Goal: Communication & Community: Answer question/provide support

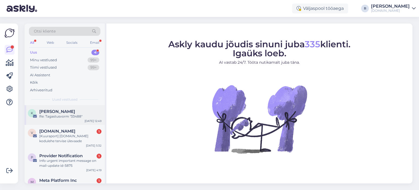
click at [70, 118] on div "Re: Tagastusvorm "33488"" at bounding box center [70, 116] width 62 height 5
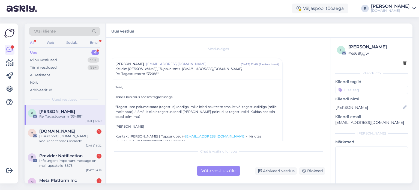
click at [227, 171] on div "Võta vestlus üle" at bounding box center [218, 171] width 43 height 10
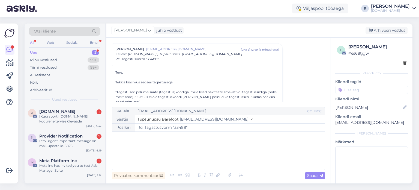
click at [131, 139] on p "﻿" at bounding box center [218, 137] width 207 height 6
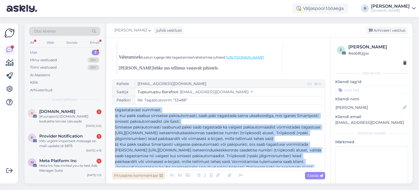
scroll to position [66, 0]
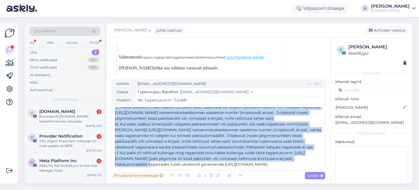
drag, startPoint x: 114, startPoint y: 139, endPoint x: 300, endPoint y: 164, distance: 187.4
click at [300, 164] on div "Kellele [EMAIL_ADDRESS][DOMAIN_NAME] CC BCC Saatja Tupsunupsu Barefoot [EMAIL_A…" at bounding box center [218, 124] width 213 height 91
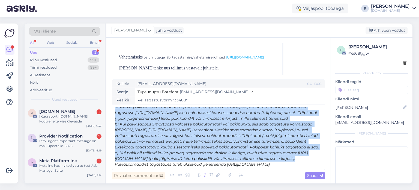
click at [202, 176] on icon at bounding box center [205, 175] width 6 height 8
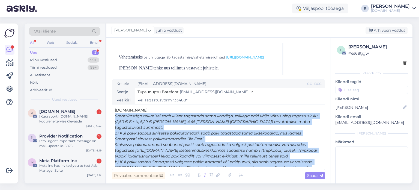
scroll to position [0, 0]
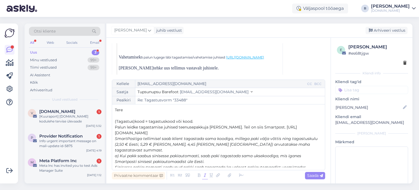
click at [199, 121] on p "(Tagastus)kood = tagastuskood või kood." at bounding box center [218, 121] width 207 height 6
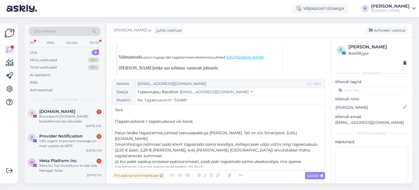
click at [235, 137] on p "Palun leidke tagastamise juhised teenusepakkuja [PERSON_NAME]. Teil on siis Sma…" at bounding box center [218, 135] width 207 height 11
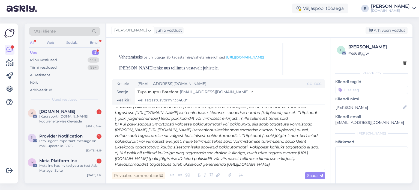
scroll to position [83, 0]
click at [307, 162] on p "Pakiautomaadist tagastades tuleb uksekood genereerida [URL][DOMAIN_NAME]" at bounding box center [218, 164] width 207 height 6
click at [240, 175] on icon at bounding box center [241, 175] width 8 height 8
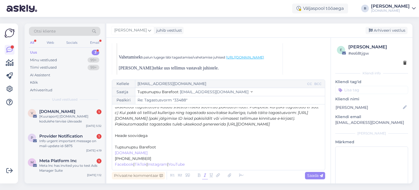
scroll to position [123, 0]
click at [132, 143] on p "﻿" at bounding box center [218, 141] width 207 height 6
click at [310, 176] on span "Saada" at bounding box center [315, 175] width 16 height 5
type input "Re: Tagastusvorm "33488""
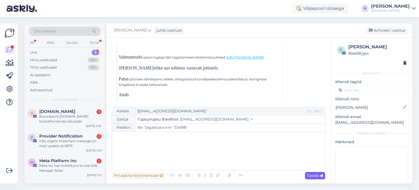
scroll to position [509, 0]
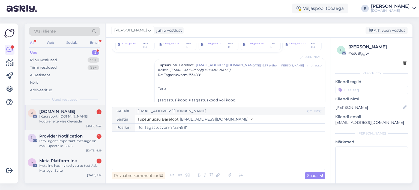
click at [76, 121] on div "[Kuuraport] [DOMAIN_NAME] kodulehe tervise ülevaade" at bounding box center [70, 119] width 62 height 10
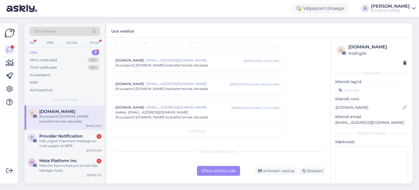
scroll to position [50, 0]
click at [219, 173] on div "Võta vestlus üle" at bounding box center [218, 171] width 43 height 10
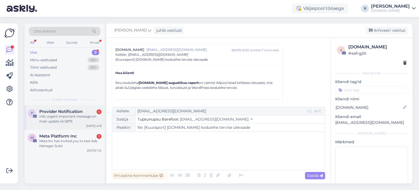
click at [64, 122] on div "Info urgent important message on mail-update id-5875" at bounding box center [70, 119] width 62 height 10
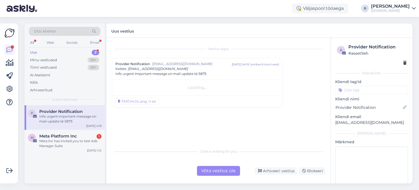
scroll to position [0, 0]
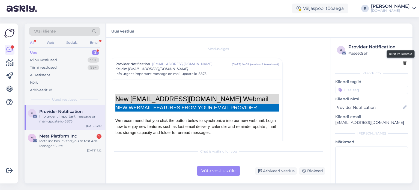
click at [403, 62] on icon at bounding box center [404, 63] width 3 height 4
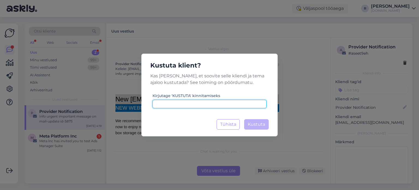
click at [231, 103] on input at bounding box center [209, 104] width 114 height 8
type input "kustuta"
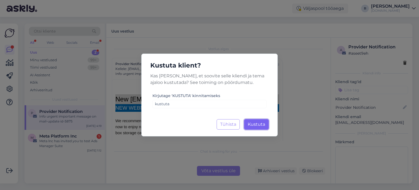
click at [253, 124] on span "Kustuta" at bounding box center [256, 123] width 17 height 5
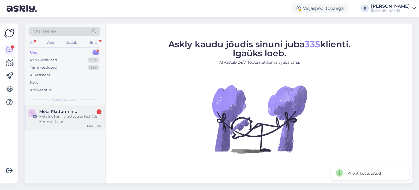
click at [46, 118] on div "Meta lnc has invited you to test Ads Manager Suite" at bounding box center [70, 119] width 62 height 10
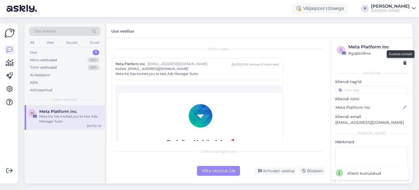
click at [403, 64] on icon at bounding box center [404, 63] width 3 height 4
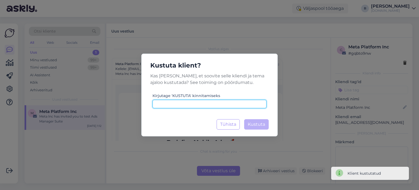
click at [211, 103] on input at bounding box center [209, 104] width 114 height 8
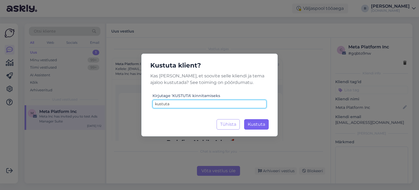
type input "kustuta"
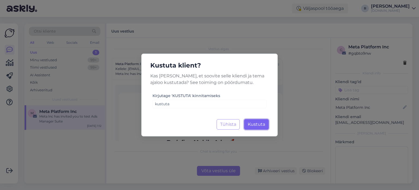
click at [258, 125] on span "Kustuta" at bounding box center [256, 123] width 17 height 5
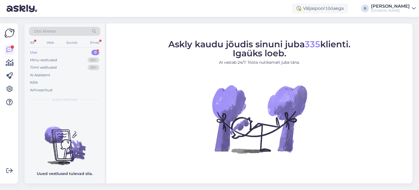
click at [35, 43] on div "All" at bounding box center [32, 42] width 6 height 7
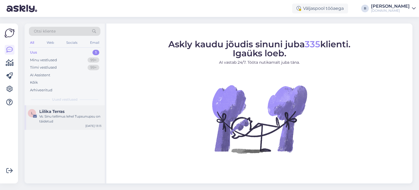
click at [49, 119] on div "Vs: Sinu tellimus lehel Tupsunupsu on täidetud" at bounding box center [70, 119] width 62 height 10
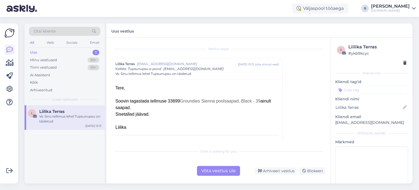
click at [220, 167] on div "Võta vestlus üle" at bounding box center [218, 171] width 43 height 10
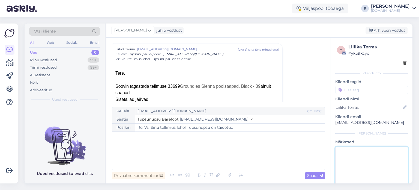
click at [363, 162] on textarea at bounding box center [371, 170] width 73 height 49
type textarea "vastatud"
click at [154, 176] on div "Privaatne kommentaar" at bounding box center [138, 175] width 53 height 7
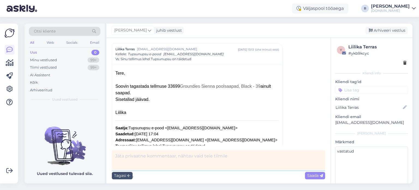
click at [143, 158] on textarea at bounding box center [218, 160] width 213 height 20
type textarea "Vastatud"
click at [126, 175] on div "Tagasi" at bounding box center [122, 175] width 21 height 7
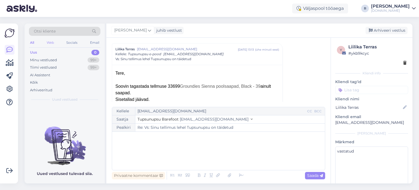
click at [46, 43] on div "Web" at bounding box center [51, 42] width 10 height 7
click at [32, 43] on div "All" at bounding box center [32, 42] width 6 height 7
click at [32, 83] on div "Kõik" at bounding box center [34, 82] width 8 height 5
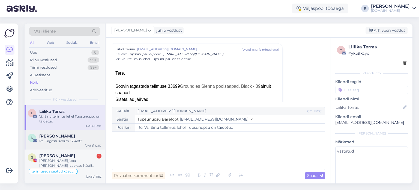
click at [55, 138] on div "Re: Tagastusvorm "33488"" at bounding box center [70, 140] width 62 height 5
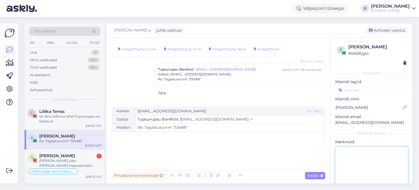
click at [361, 155] on textarea at bounding box center [371, 170] width 73 height 49
drag, startPoint x: 361, startPoint y: 155, endPoint x: 331, endPoint y: 151, distance: 29.8
click at [331, 151] on div "e [PERSON_NAME] # es68tjgw Kliendi info Kliendi tag'id Kliendi [PERSON_NAME] em…" at bounding box center [372, 121] width 82 height 166
type textarea "vastatud"
click at [148, 175] on div "Privaatne kommentaar" at bounding box center [138, 175] width 53 height 7
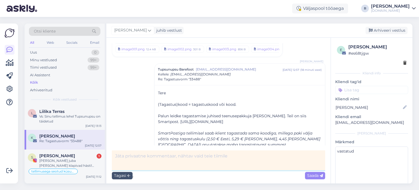
click at [190, 155] on textarea at bounding box center [218, 160] width 213 height 20
paste textarea "vastatud"
type textarea "vastatud"
click at [122, 177] on div "Tagasi" at bounding box center [122, 175] width 21 height 7
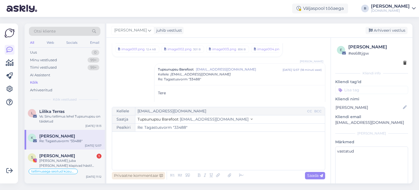
click at [138, 177] on div "Privaatne kommentaar" at bounding box center [138, 175] width 53 height 7
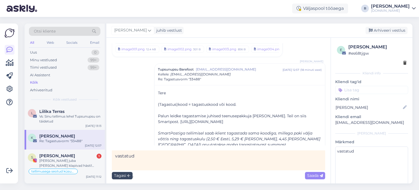
click at [125, 174] on div "Tagasi" at bounding box center [122, 175] width 21 height 7
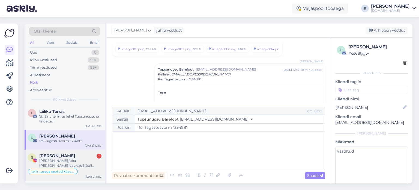
click at [49, 159] on div "[PERSON_NAME] juba [PERSON_NAME] klapivad hästi! Aitüma veelkord." at bounding box center [70, 163] width 62 height 10
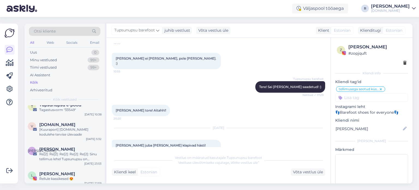
scroll to position [55, 0]
